Goal: Contribute content: Add original content to the website for others to see

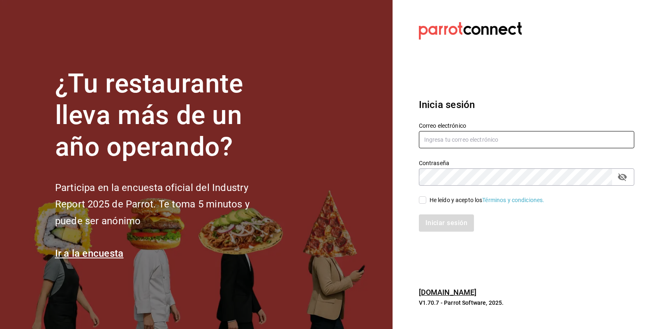
click at [497, 139] on input "text" at bounding box center [526, 139] width 215 height 17
type input "[EMAIL_ADDRESS][DOMAIN_NAME]"
click at [423, 200] on input "He leído y acepto los Términos y condiciones." at bounding box center [422, 199] width 7 height 7
checkbox input "true"
click at [447, 228] on button "Iniciar sesión" at bounding box center [447, 222] width 56 height 17
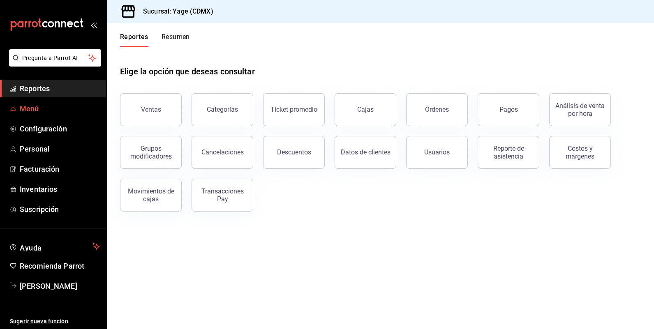
click at [38, 109] on span "Menú" at bounding box center [60, 108] width 80 height 11
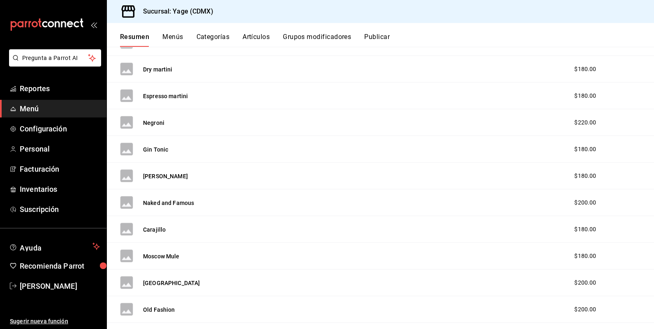
scroll to position [1846, 0]
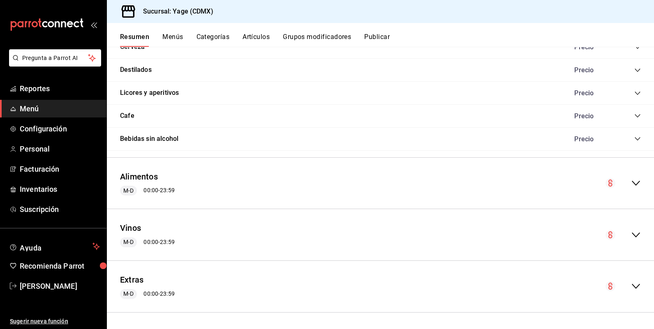
click at [635, 289] on icon "collapse-menu-row" at bounding box center [636, 286] width 10 height 10
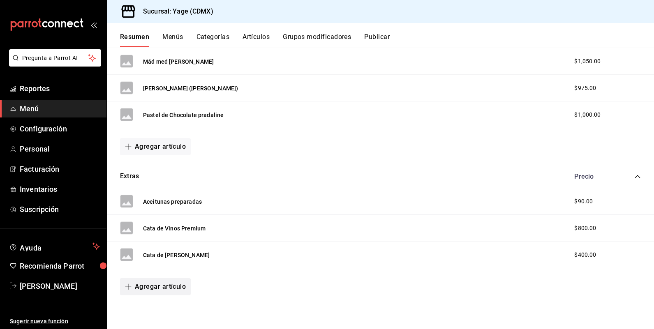
click at [150, 289] on button "Agregar artículo" at bounding box center [155, 286] width 71 height 17
click at [164, 307] on li "Artículo nuevo" at bounding box center [152, 309] width 64 height 20
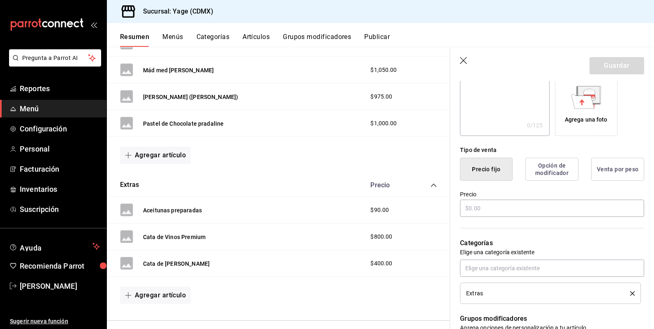
scroll to position [139, 0]
type input "Experiencia Negroni"
click at [507, 211] on input "text" at bounding box center [552, 207] width 184 height 17
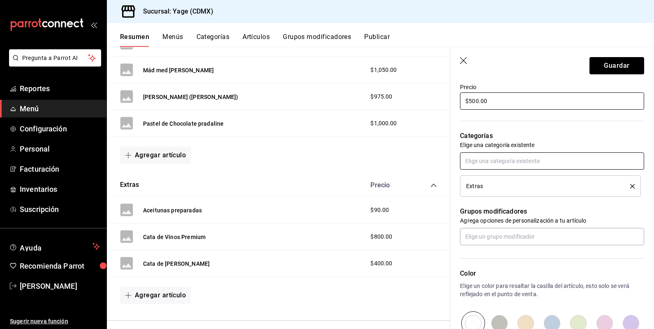
scroll to position [355, 0]
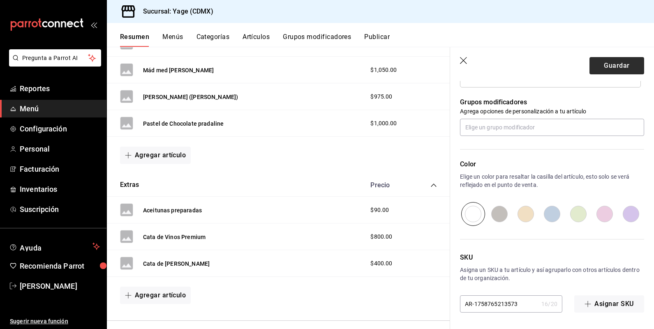
type input "$500.00"
click at [628, 64] on button "Guardar" at bounding box center [616, 65] width 55 height 17
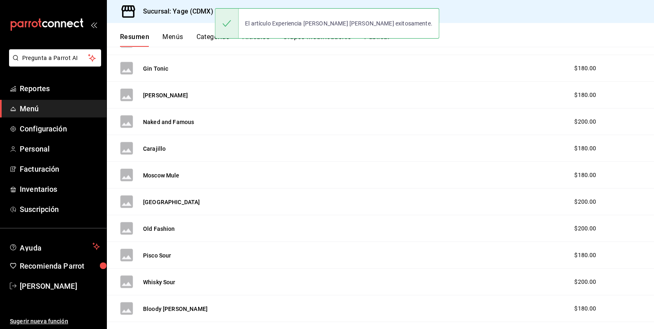
scroll to position [1846, 0]
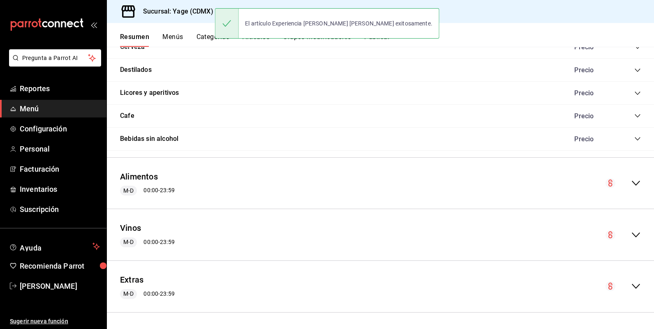
click at [638, 286] on icon "collapse-menu-row" at bounding box center [636, 286] width 10 height 10
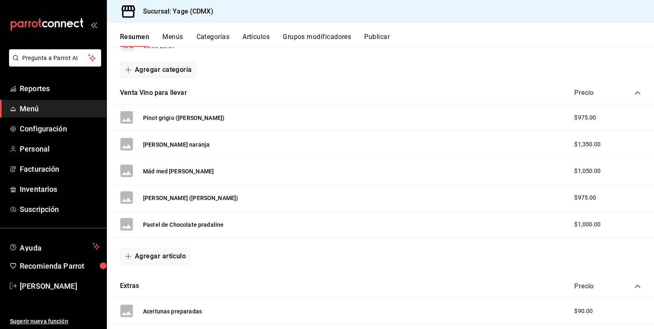
scroll to position [2230, 0]
